Goal: Information Seeking & Learning: Learn about a topic

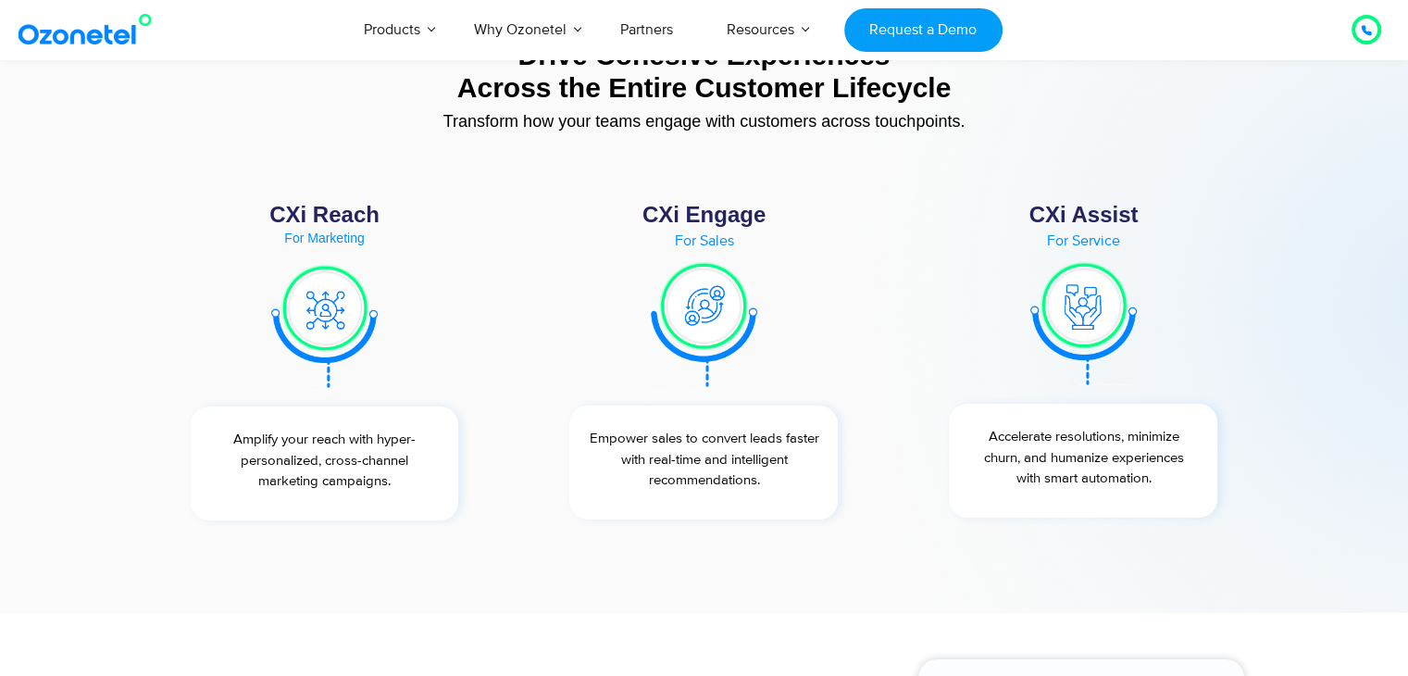
scroll to position [6841, 0]
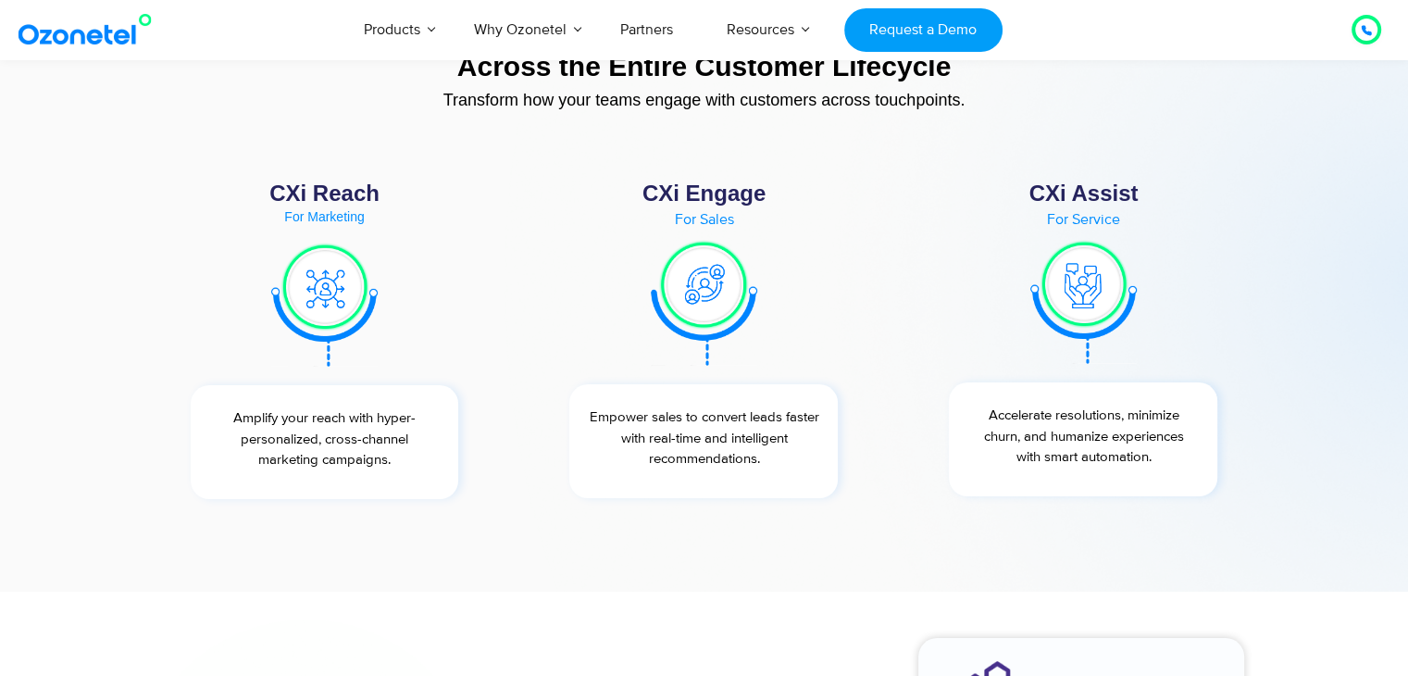
click at [1093, 283] on img at bounding box center [1083, 302] width 106 height 126
click at [1089, 217] on div "For Service" at bounding box center [1082, 219] width 305 height 15
drag, startPoint x: 1089, startPoint y: 217, endPoint x: 1085, endPoint y: 180, distance: 36.4
click at [1085, 180] on div "CXi Assist For Service Accelerate resolutions, minimize churn, and humanize exp…" at bounding box center [1083, 340] width 324 height 335
click at [1085, 182] on div "CXi Assist" at bounding box center [1082, 193] width 305 height 22
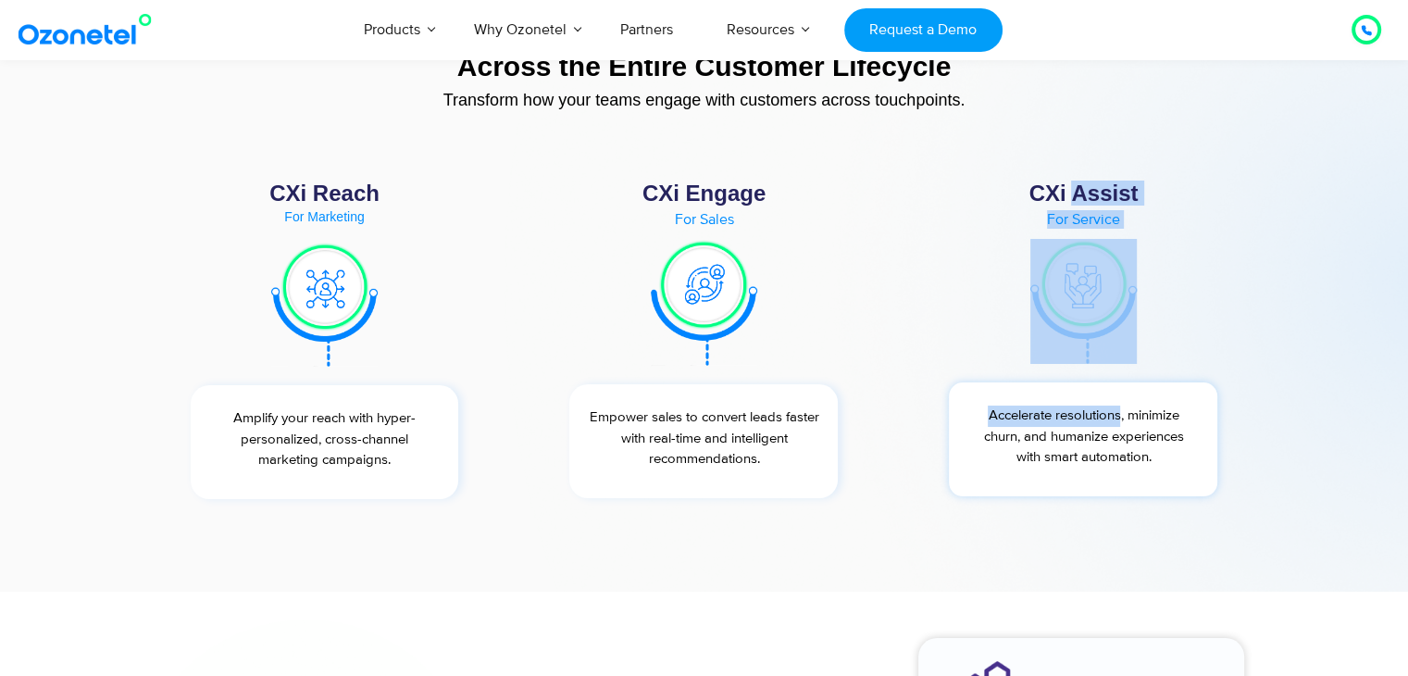
drag, startPoint x: 1085, startPoint y: 180, endPoint x: 1068, endPoint y: 413, distance: 232.9
click at [1068, 413] on div "CXi Assist For Service Accelerate resolutions, minimize churn, and humanize exp…" at bounding box center [1083, 340] width 324 height 335
click at [1068, 413] on p "Accelerate resolutions, minimize churn, and humanize experiences with smart aut…" at bounding box center [1083, 436] width 250 height 63
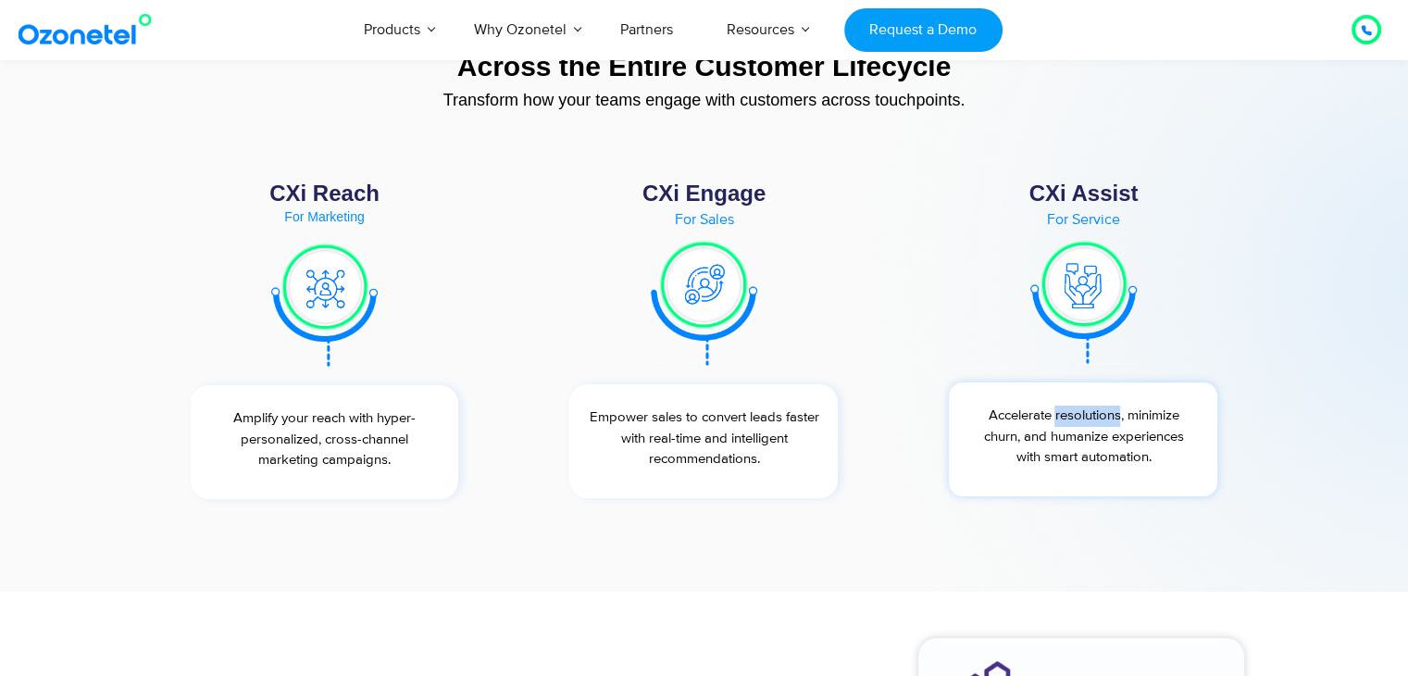
click at [1068, 413] on p "Accelerate resolutions, minimize churn, and humanize experiences with smart aut…" at bounding box center [1083, 436] width 250 height 63
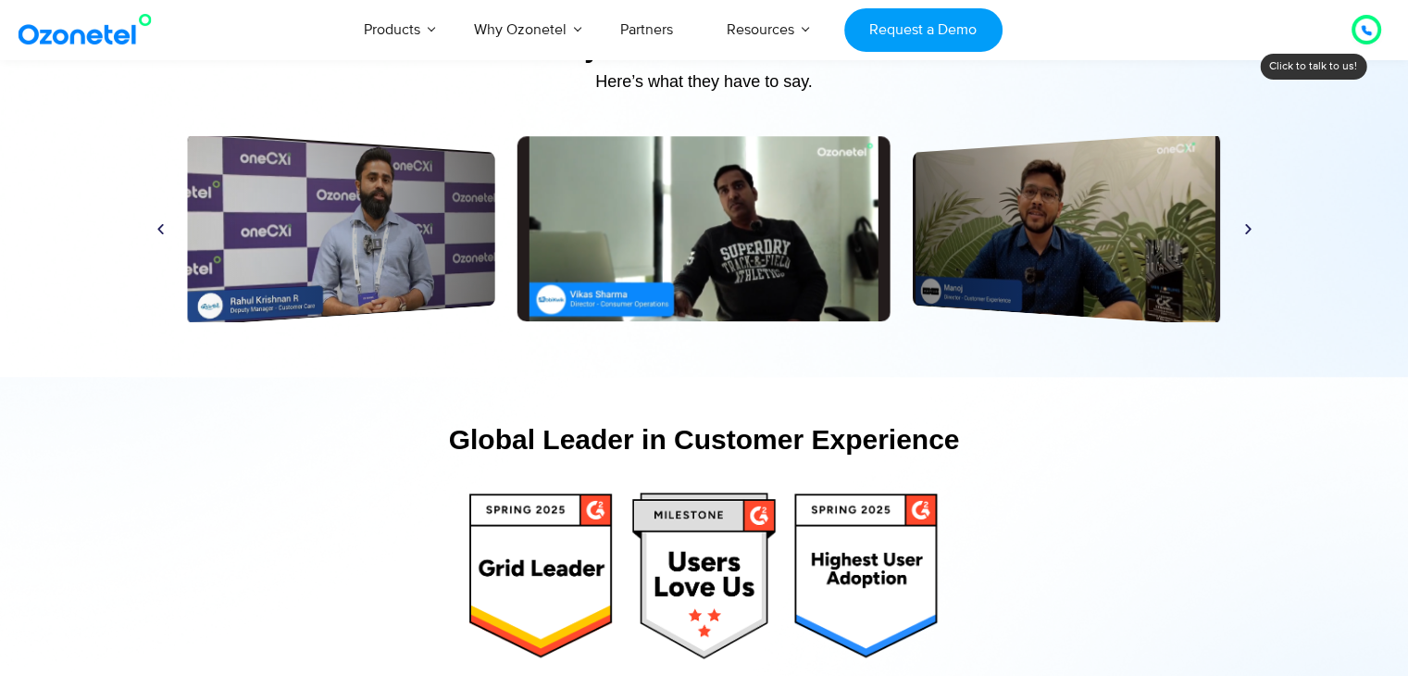
scroll to position [8860, 0]
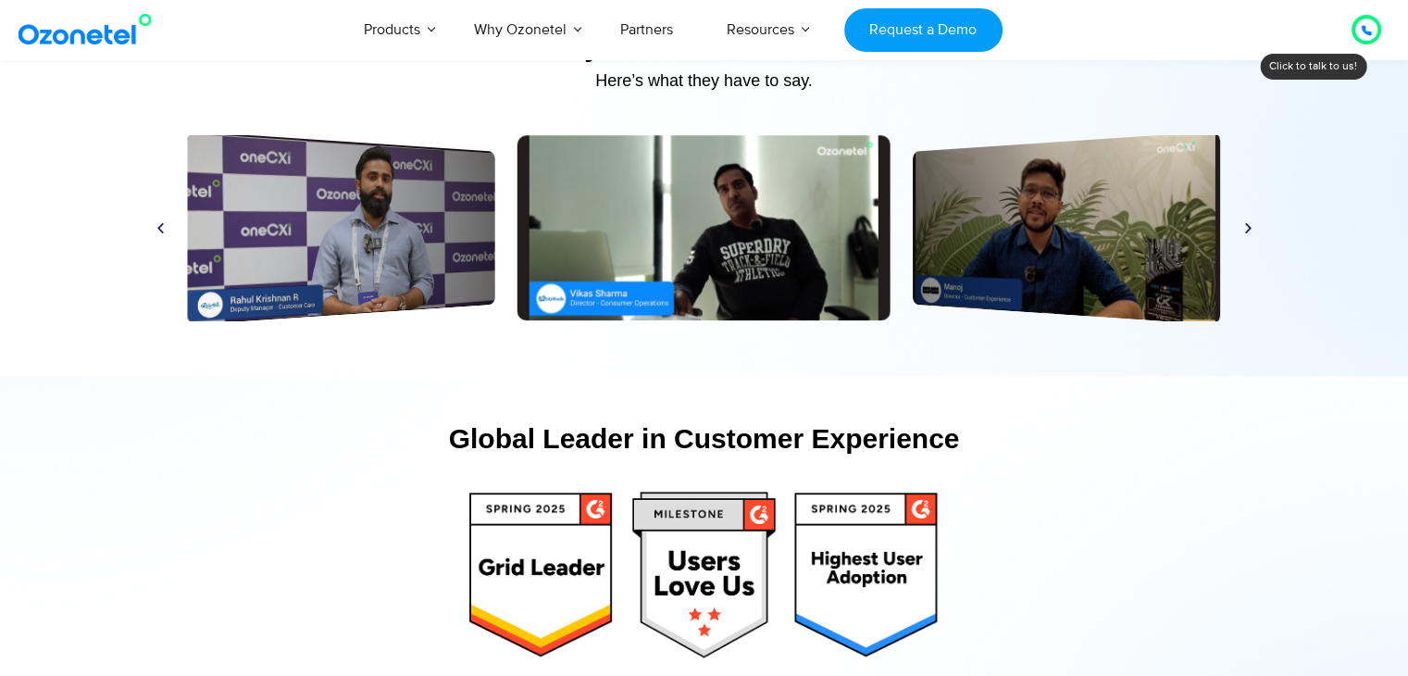
click at [1358, 28] on div at bounding box center [1366, 30] width 22 height 22
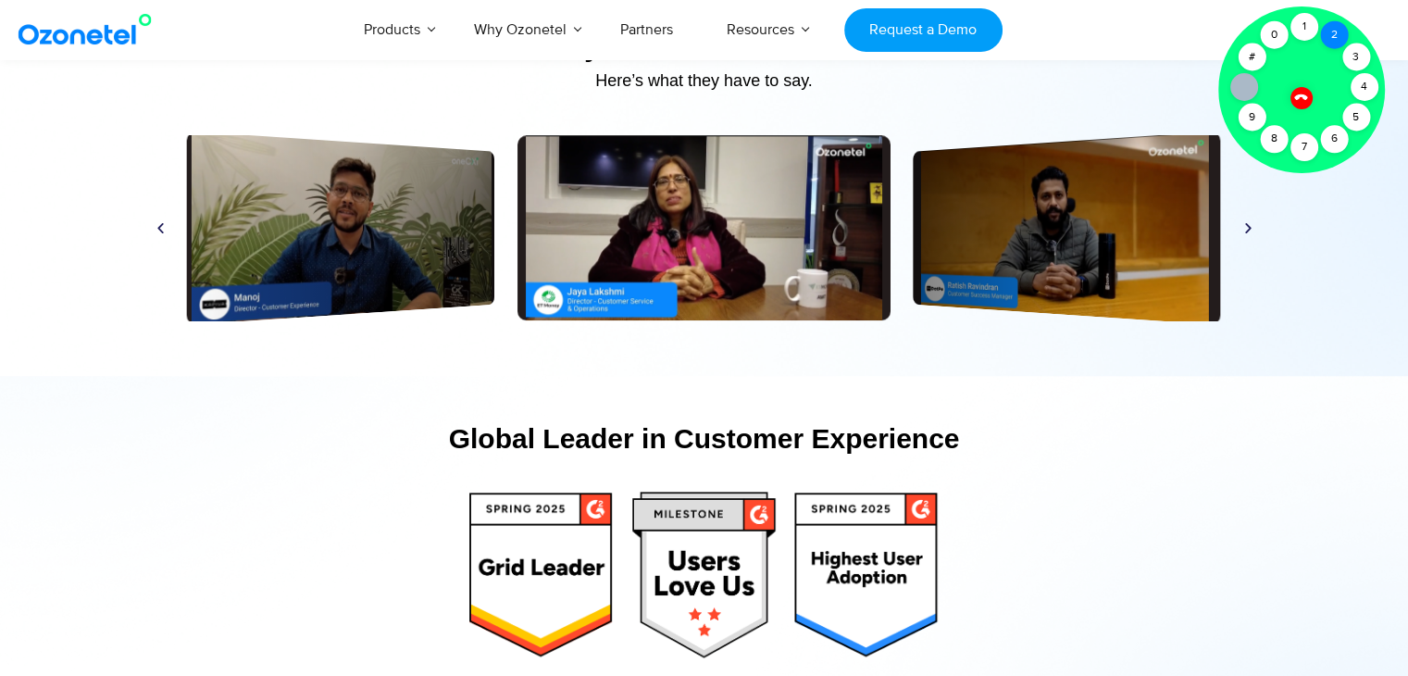
click at [1337, 31] on div "2" at bounding box center [1334, 35] width 28 height 28
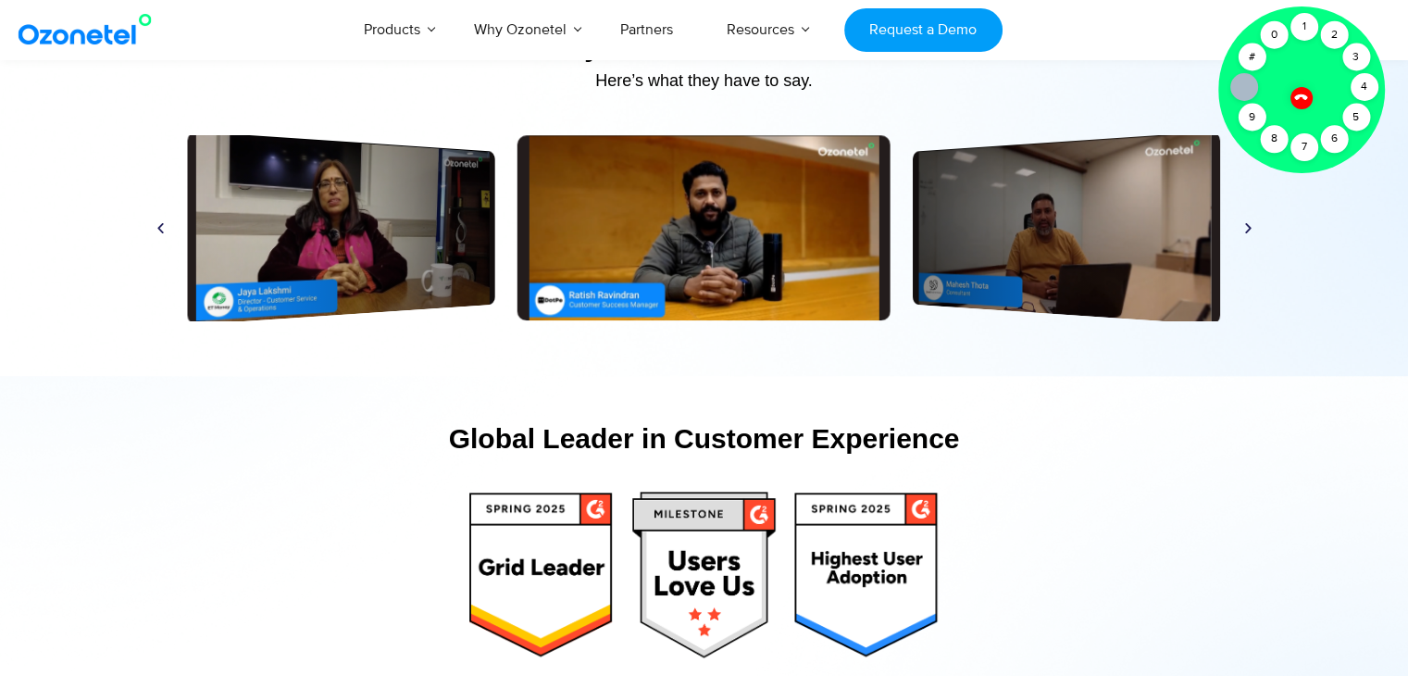
click at [1152, 87] on div "Here’s what they have to say." at bounding box center [704, 89] width 1120 height 17
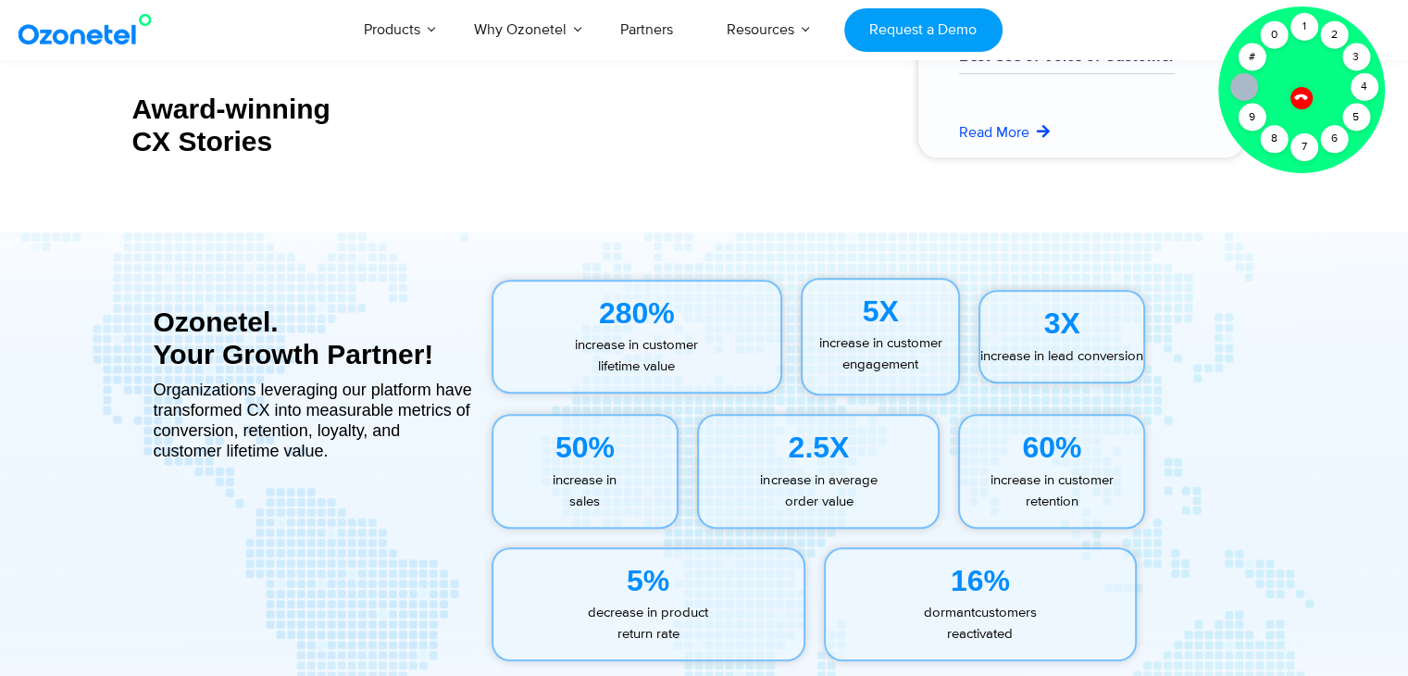
scroll to position [8115, 0]
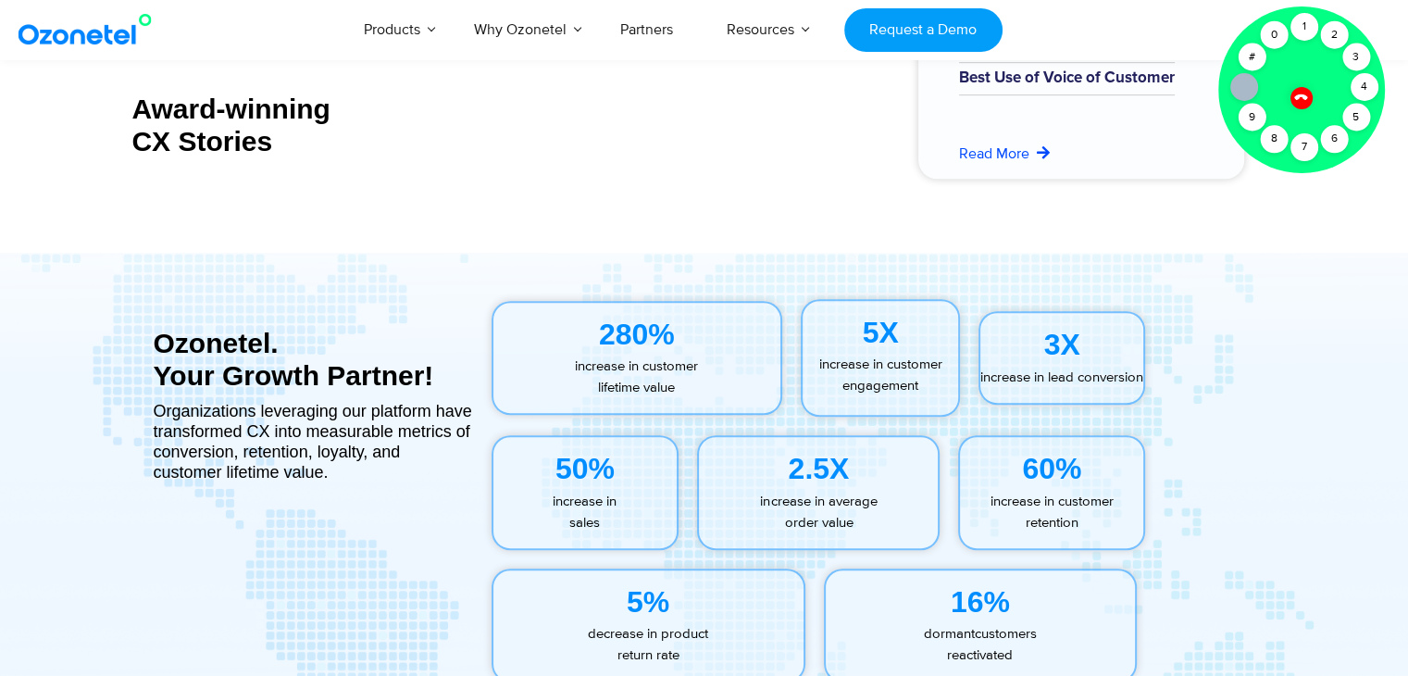
click at [1293, 96] on icon at bounding box center [1301, 97] width 16 height 16
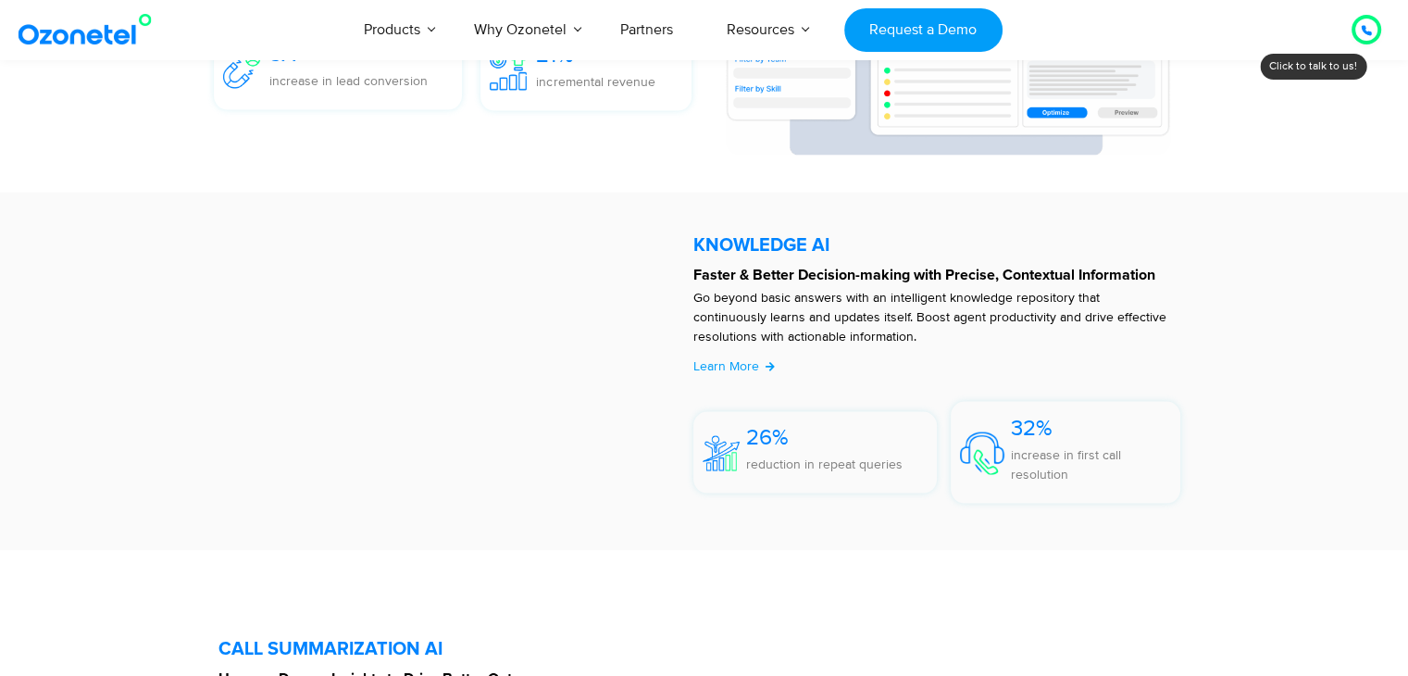
scroll to position [3754, 0]
